Goal: Information Seeking & Learning: Check status

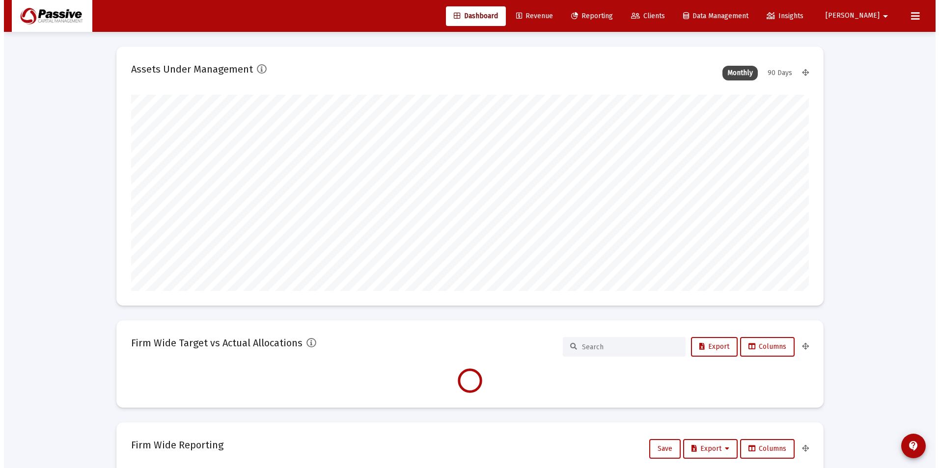
scroll to position [196, 365]
click at [609, 16] on span "Reporting" at bounding box center [588, 16] width 42 height 8
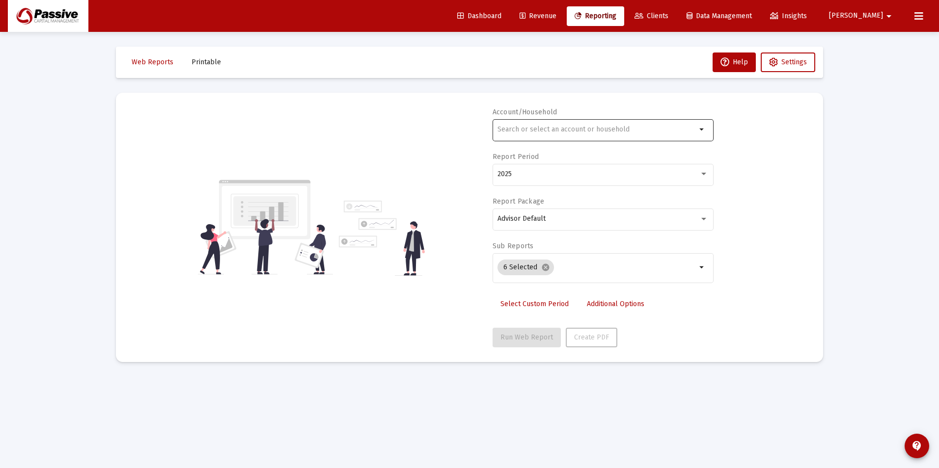
click at [517, 137] on div at bounding box center [596, 129] width 199 height 24
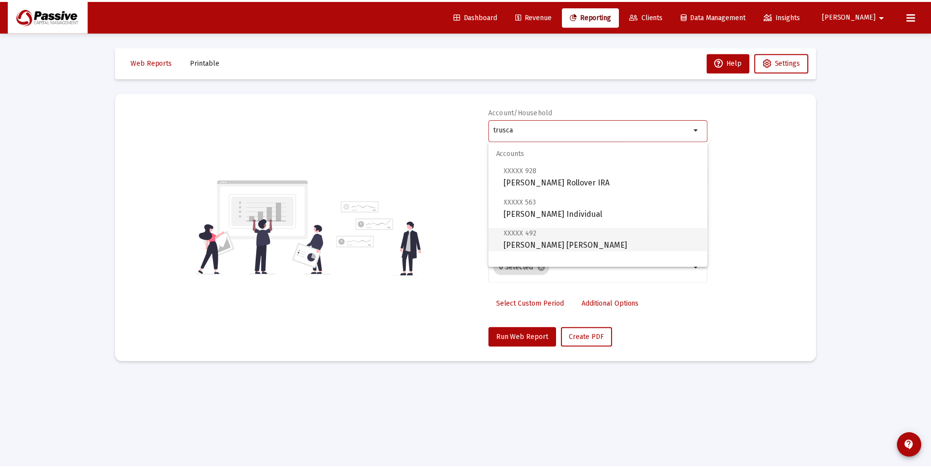
scroll to position [39, 0]
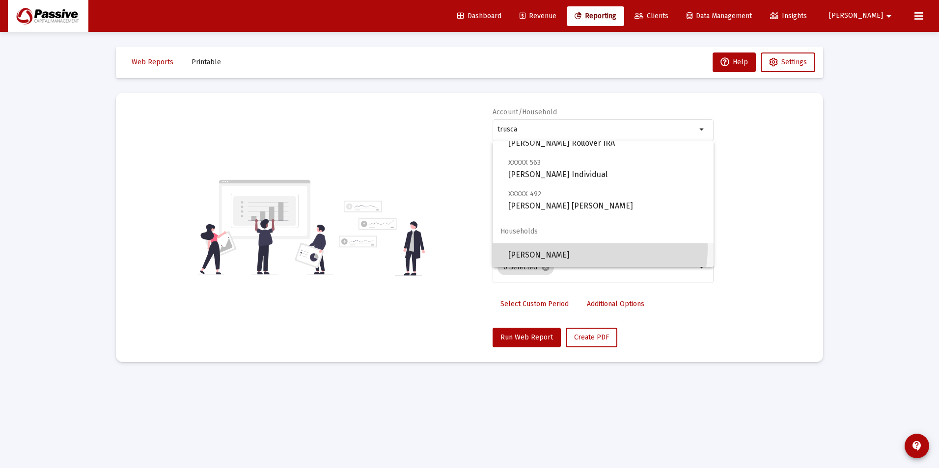
drag, startPoint x: 580, startPoint y: 248, endPoint x: 563, endPoint y: 315, distance: 68.8
click at [580, 249] on span "[PERSON_NAME]" at bounding box center [606, 255] width 197 height 24
type input "[PERSON_NAME]"
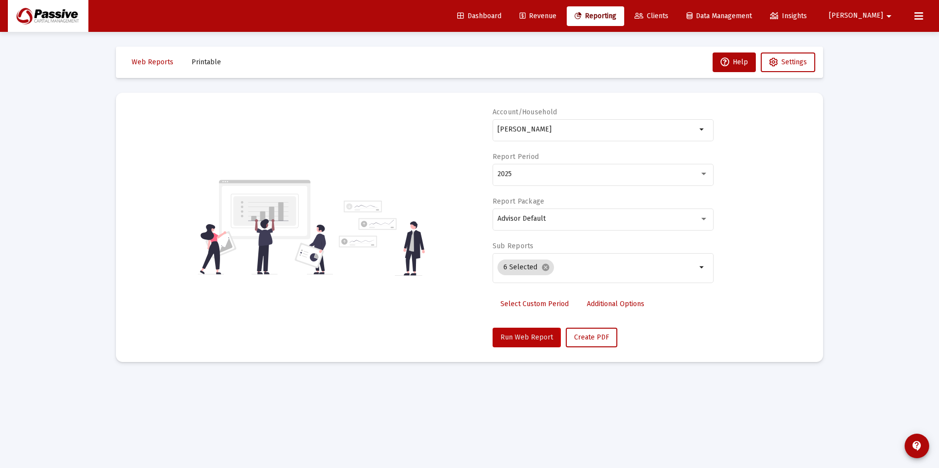
click at [523, 339] on span "Run Web Report" at bounding box center [526, 337] width 53 height 8
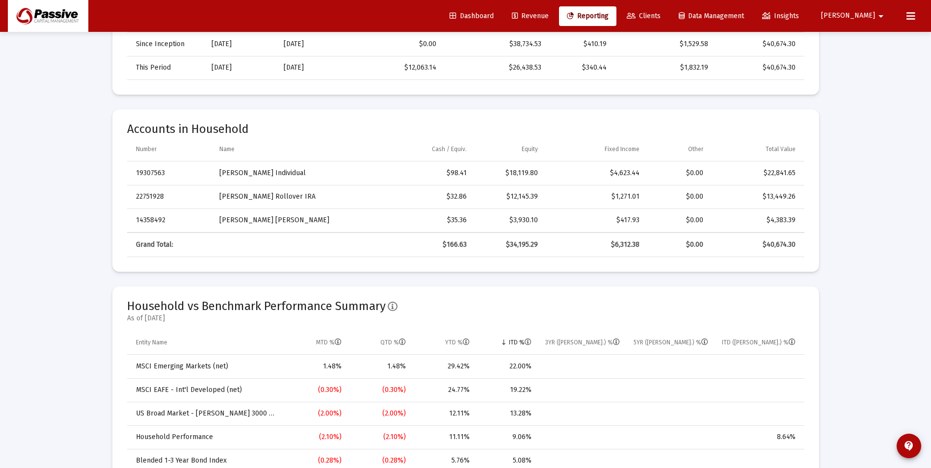
scroll to position [393, 0]
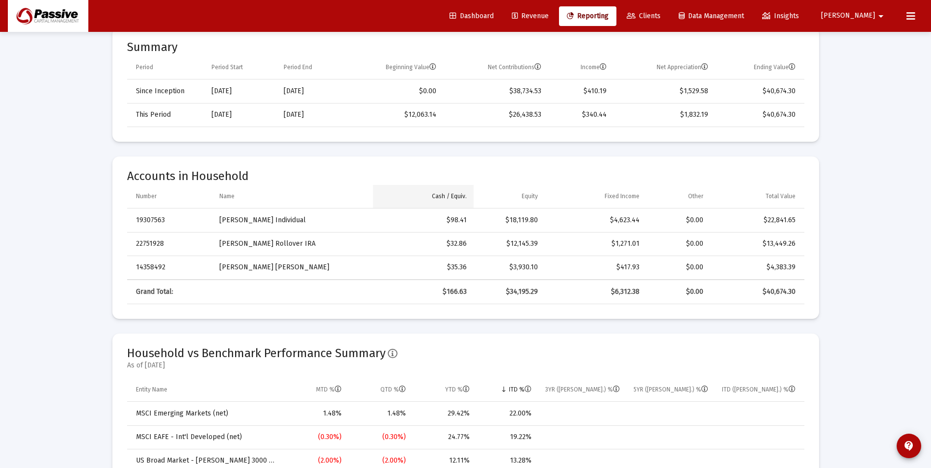
scroll to position [344, 0]
